Goal: Transaction & Acquisition: Purchase product/service

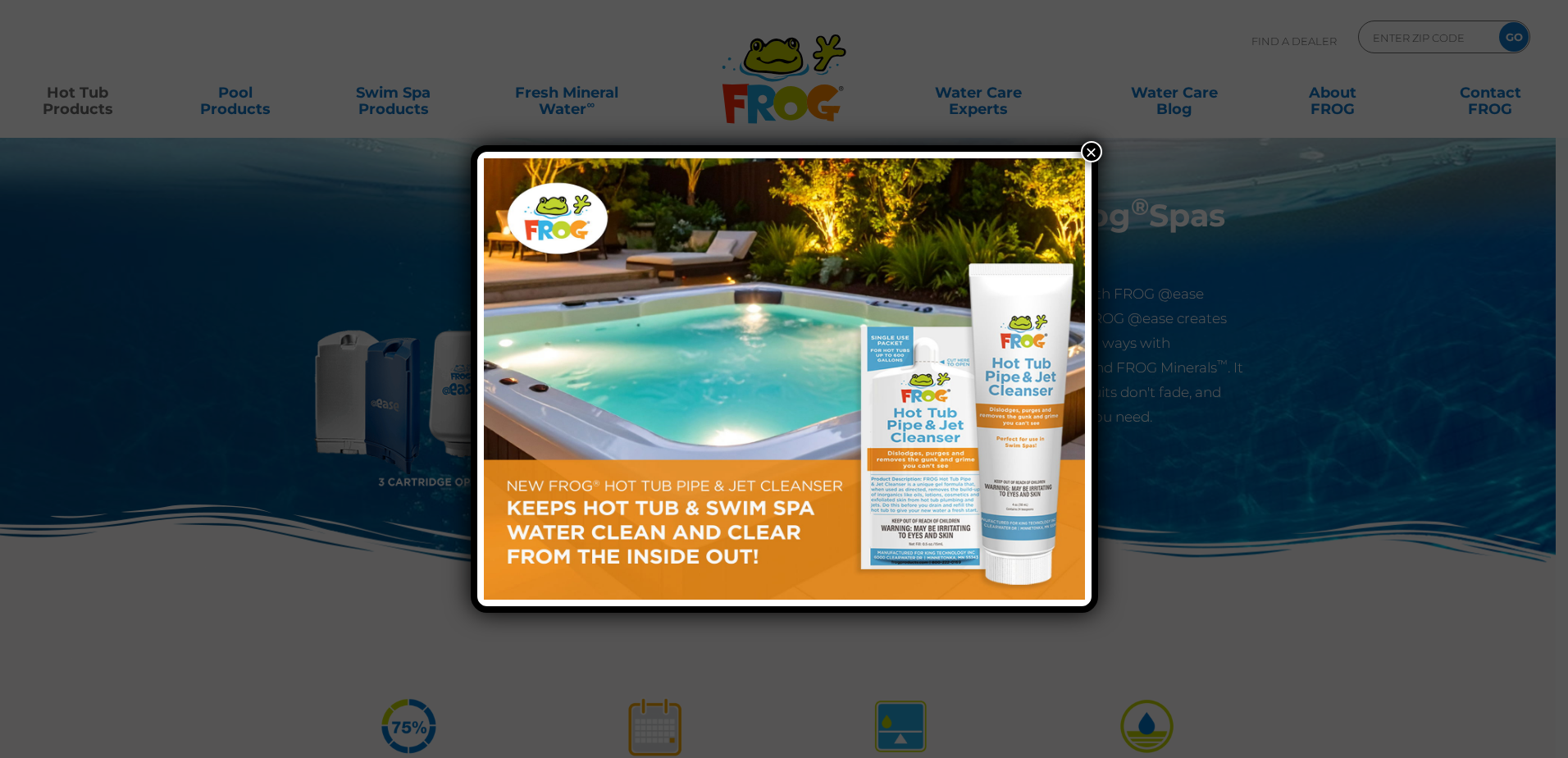
click at [1085, 141] on button "×" at bounding box center [1092, 151] width 21 height 22
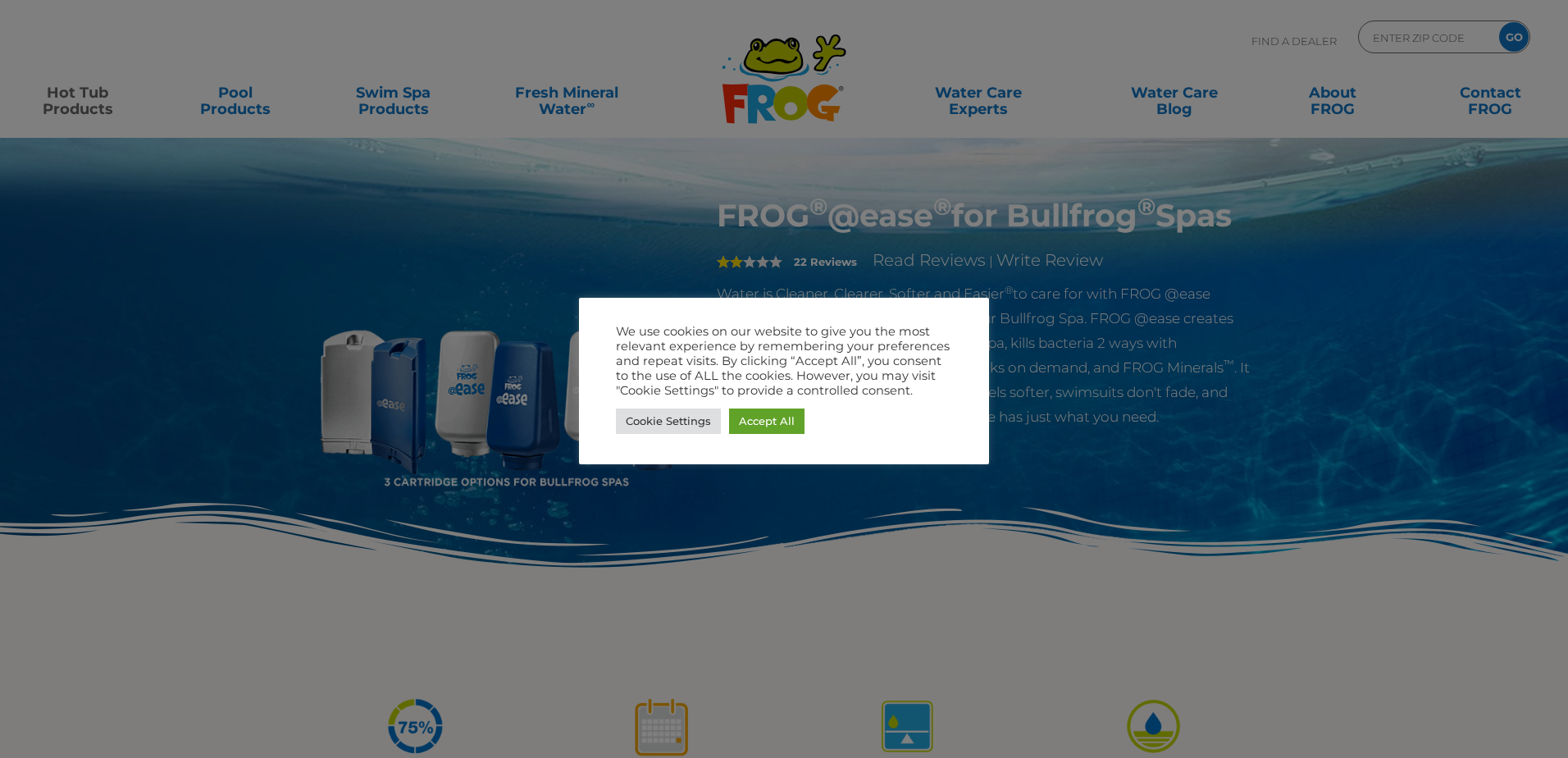
click at [811, 530] on div at bounding box center [784, 379] width 1568 height 758
click at [651, 412] on link "Cookie Settings" at bounding box center [668, 421] width 105 height 25
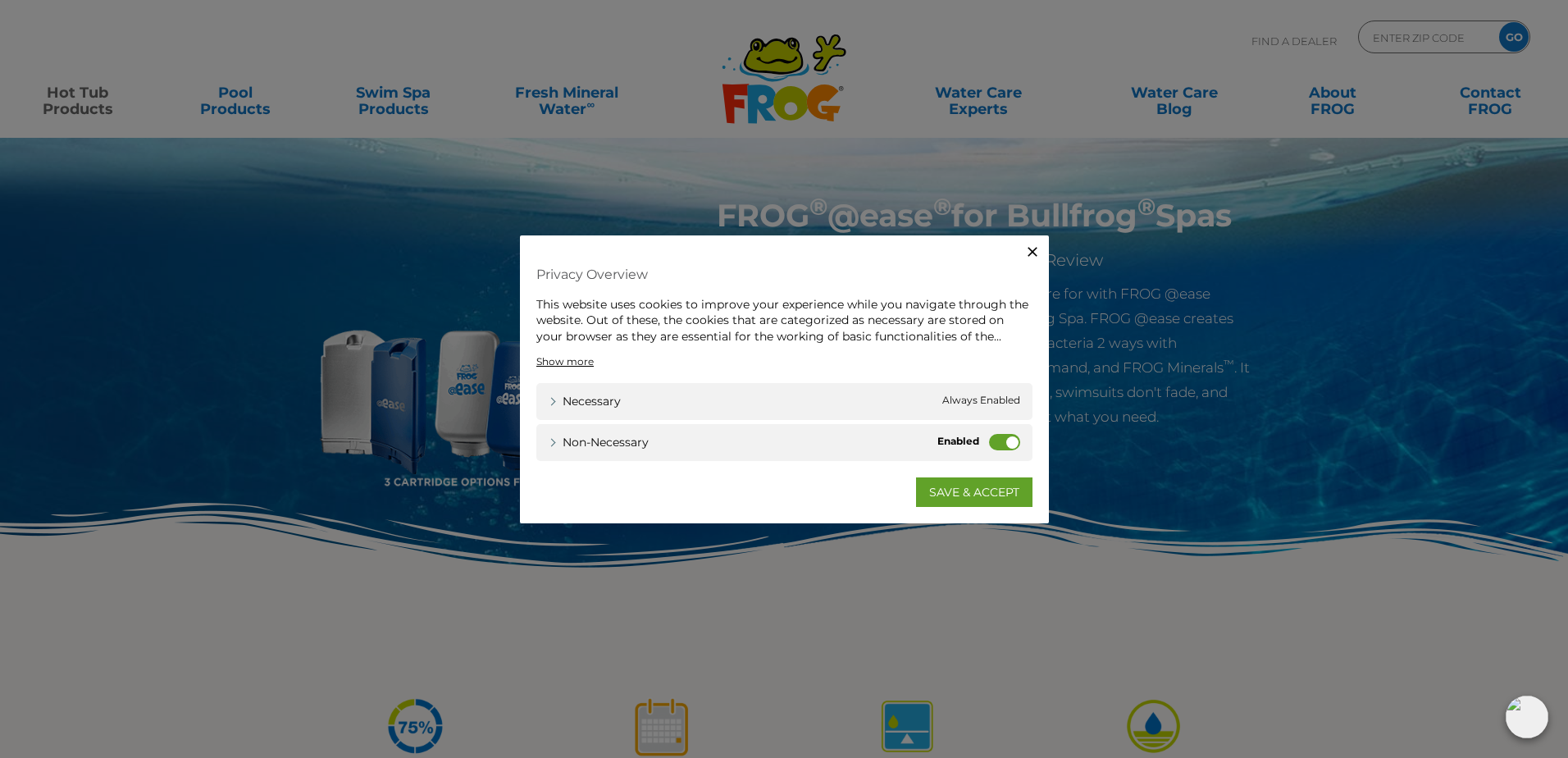
click at [1005, 443] on label "Non-necessary" at bounding box center [1004, 442] width 31 height 16
click at [0, 0] on input "Non-necessary" at bounding box center [0, 0] width 0 height 0
click at [958, 493] on link "SAVE & ACCEPT" at bounding box center [974, 492] width 116 height 30
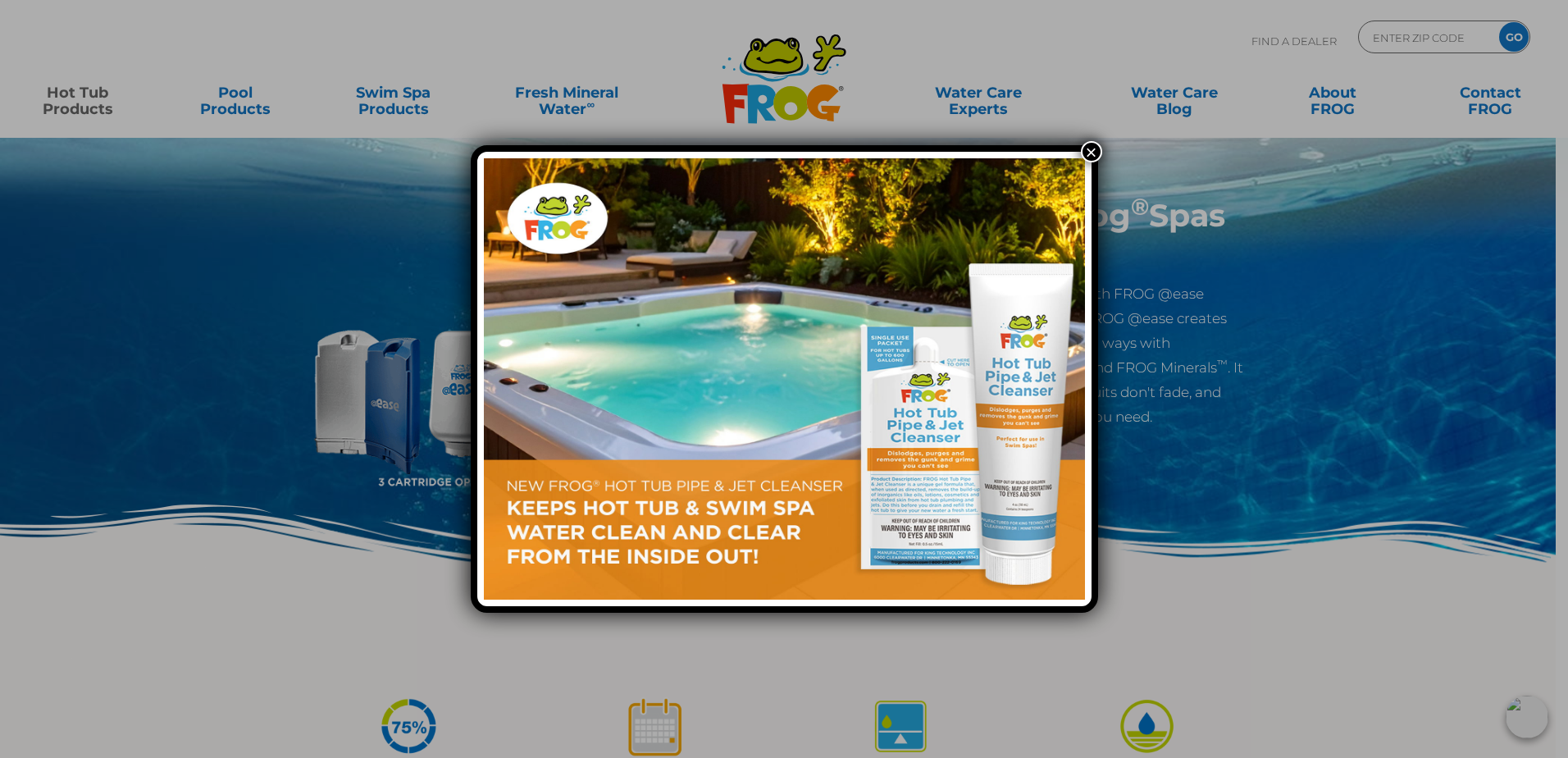
drag, startPoint x: 1086, startPoint y: 153, endPoint x: 1107, endPoint y: 12, distance: 142.6
click at [1086, 151] on button "×" at bounding box center [1092, 151] width 21 height 22
click at [1094, 151] on button "×" at bounding box center [1092, 151] width 21 height 22
